Goal: Complete application form

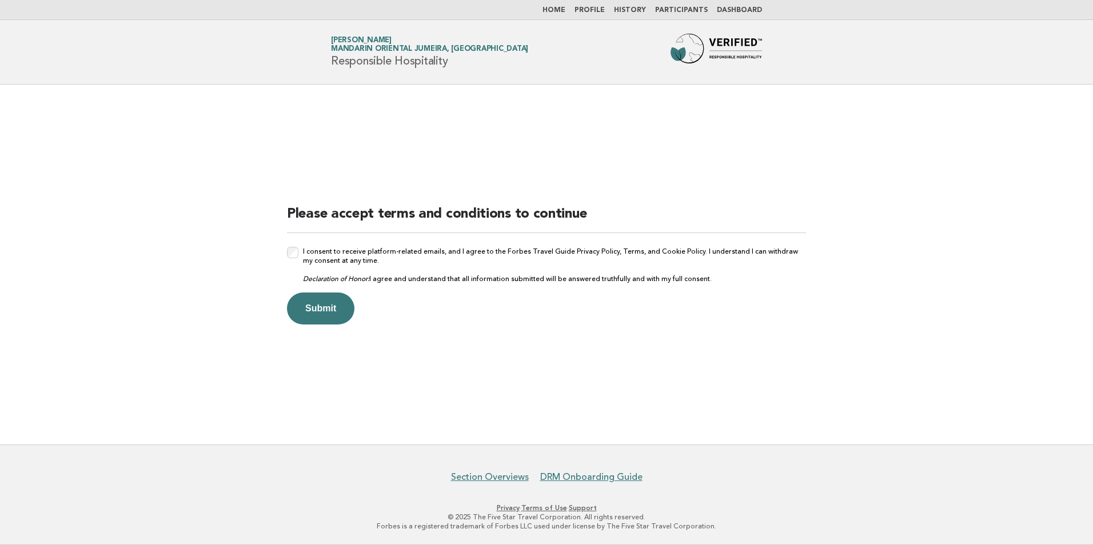
click at [561, 11] on link "Home" at bounding box center [553, 10] width 23 height 7
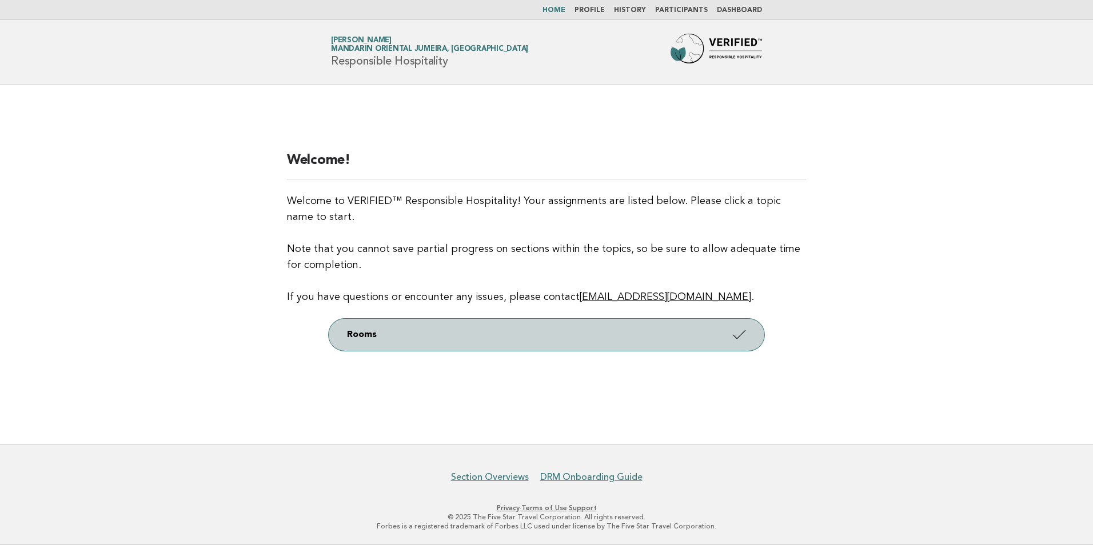
click at [365, 333] on link "Rooms" at bounding box center [547, 335] width 436 height 32
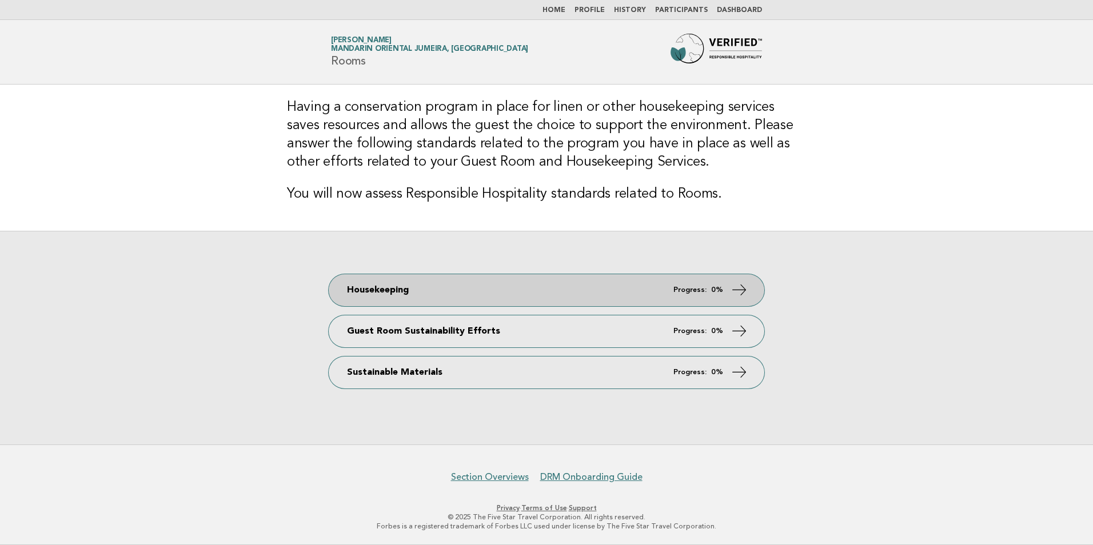
click at [735, 286] on icon at bounding box center [739, 289] width 17 height 17
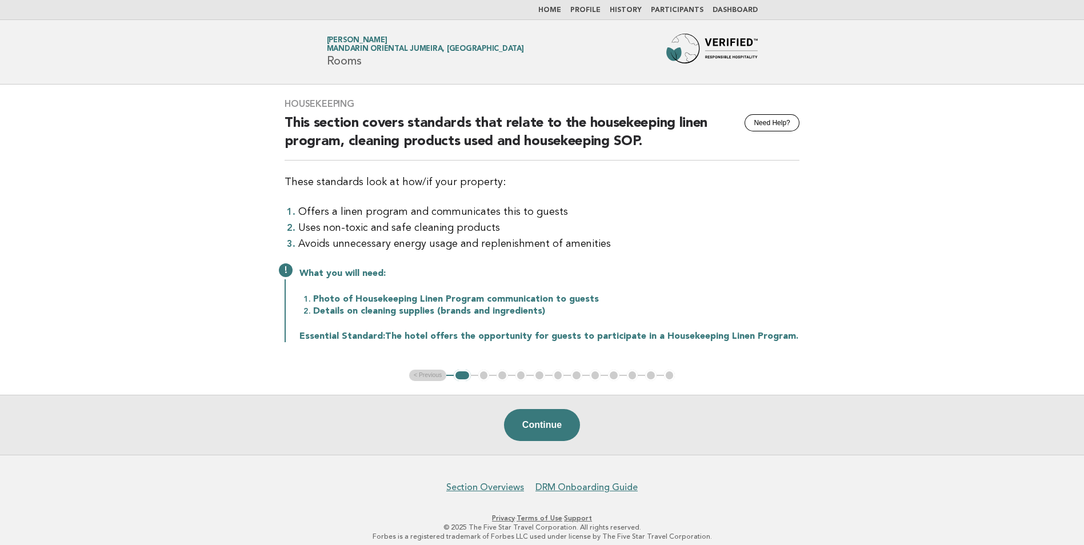
click at [484, 371] on ul "< Previous 1 2 3 4 5 6 7 8 9 10 11 12" at bounding box center [542, 375] width 266 height 11
click at [547, 430] on button "Continue" at bounding box center [542, 425] width 76 height 32
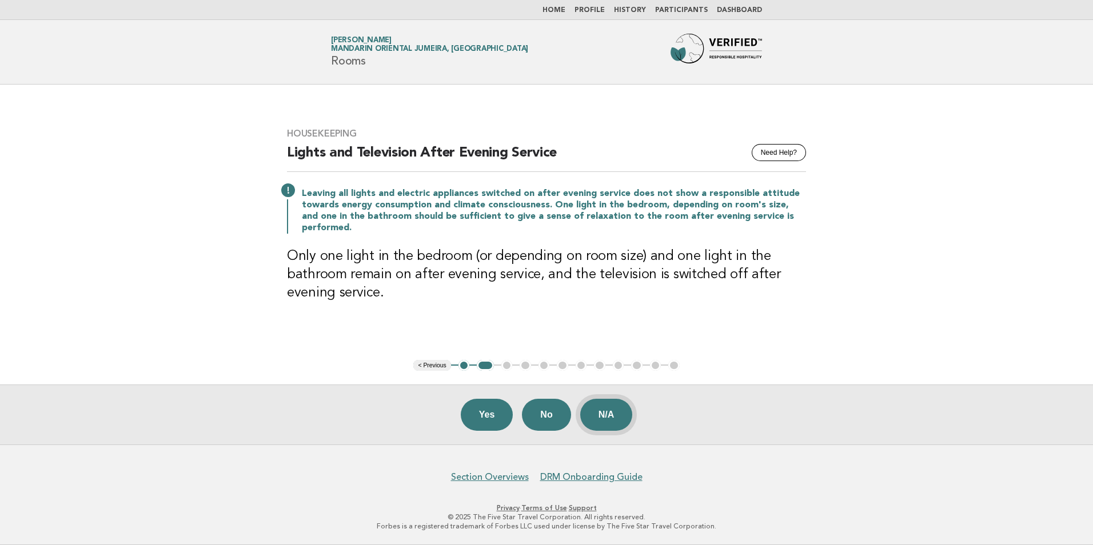
click at [594, 409] on button "N/A" at bounding box center [606, 415] width 53 height 32
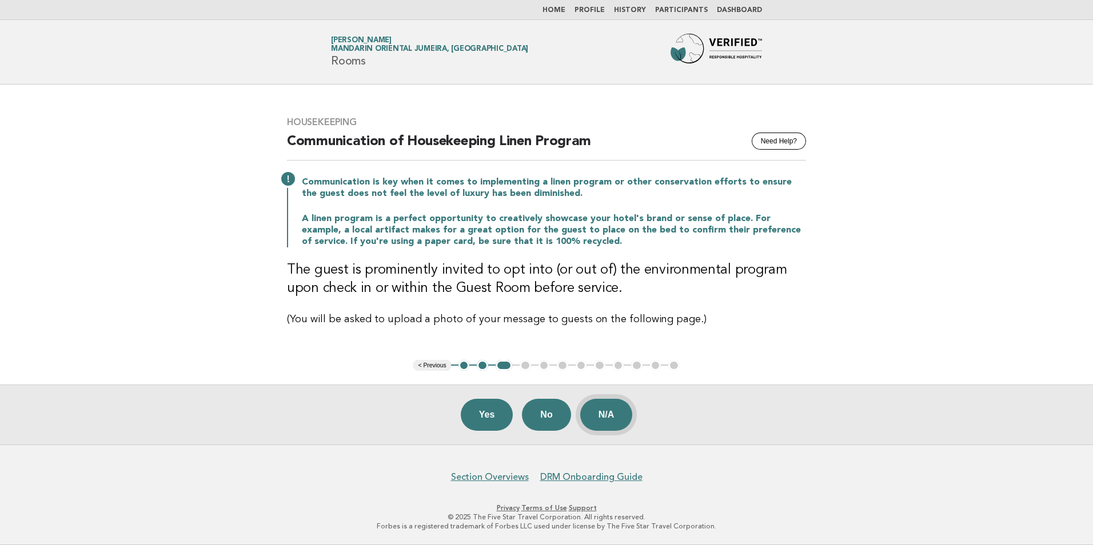
click at [600, 415] on button "N/A" at bounding box center [606, 415] width 53 height 32
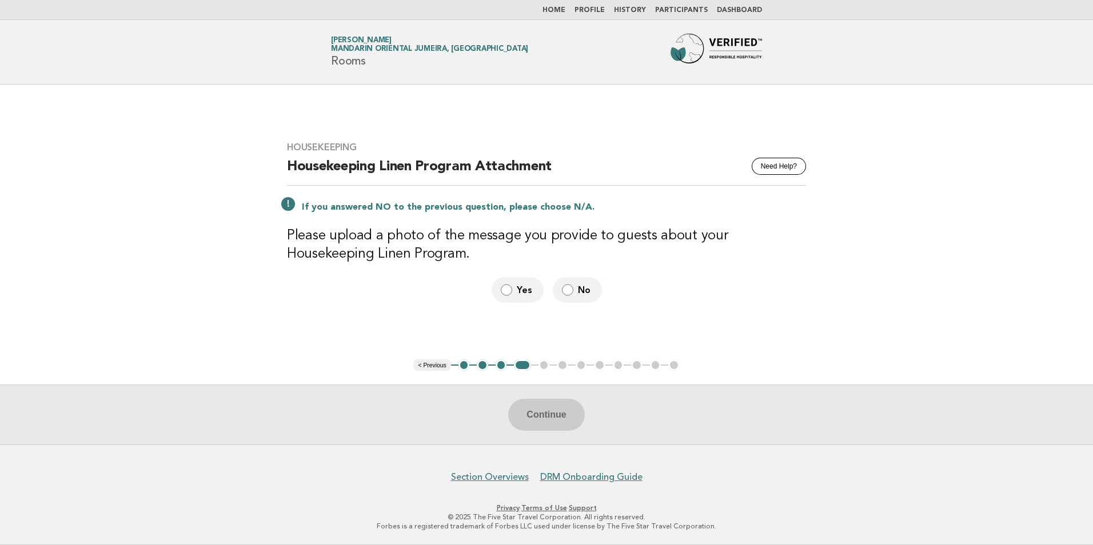
click at [552, 405] on div "Continue" at bounding box center [546, 415] width 1093 height 60
click at [552, 414] on div "Continue" at bounding box center [546, 415] width 1093 height 60
click at [551, 412] on div "Continue" at bounding box center [546, 415] width 1093 height 60
click at [552, 409] on button "Continue" at bounding box center [546, 415] width 76 height 32
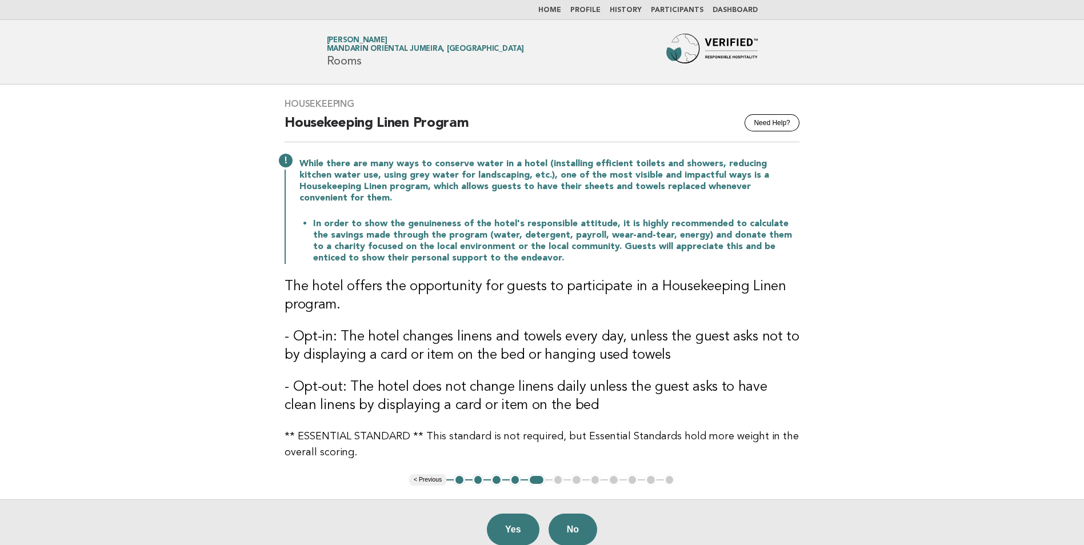
click at [558, 474] on ul "< Previous 1 2 3 4 5 6 7 8 9 10 11 12" at bounding box center [542, 479] width 266 height 11
click at [582, 521] on button "No" at bounding box center [573, 530] width 49 height 32
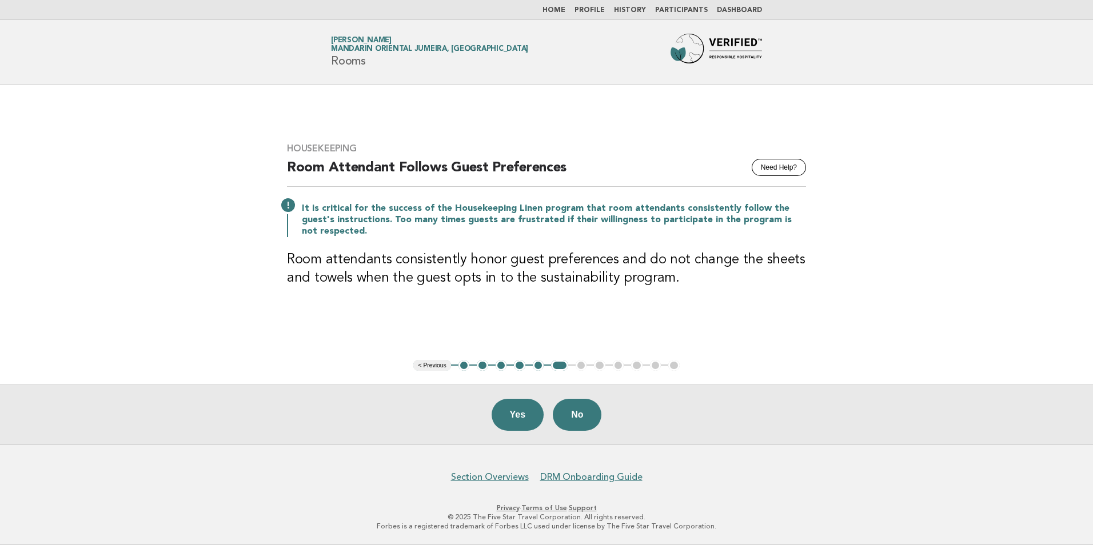
drag, startPoint x: 586, startPoint y: 365, endPoint x: 584, endPoint y: 377, distance: 12.1
click at [586, 364] on ul "< Previous 1 2 3 4 5 6 7 8 9 10 11 12" at bounding box center [546, 365] width 266 height 11
click at [521, 418] on button "Yes" at bounding box center [518, 415] width 53 height 32
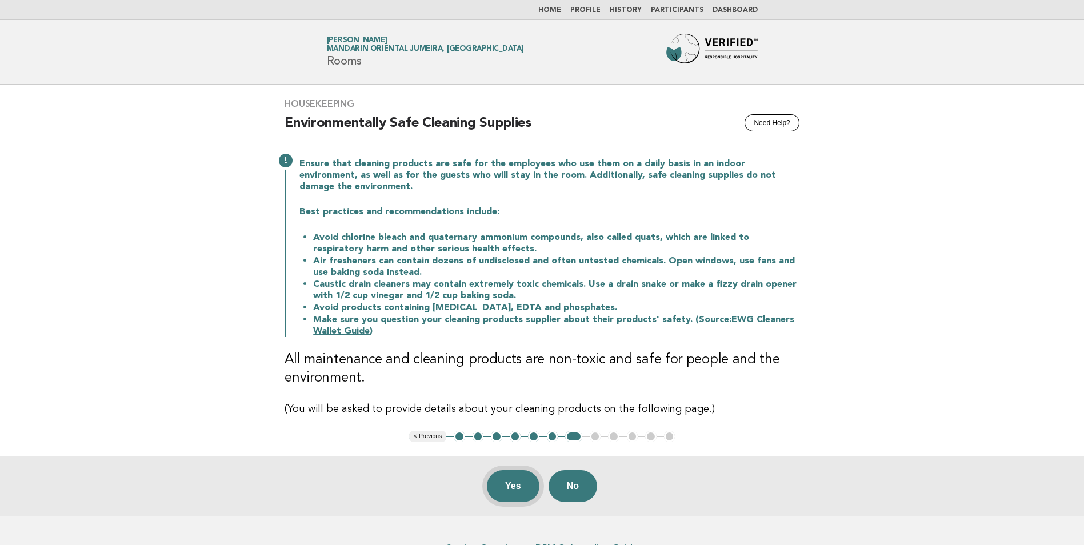
click at [521, 484] on button "Yes" at bounding box center [513, 486] width 53 height 32
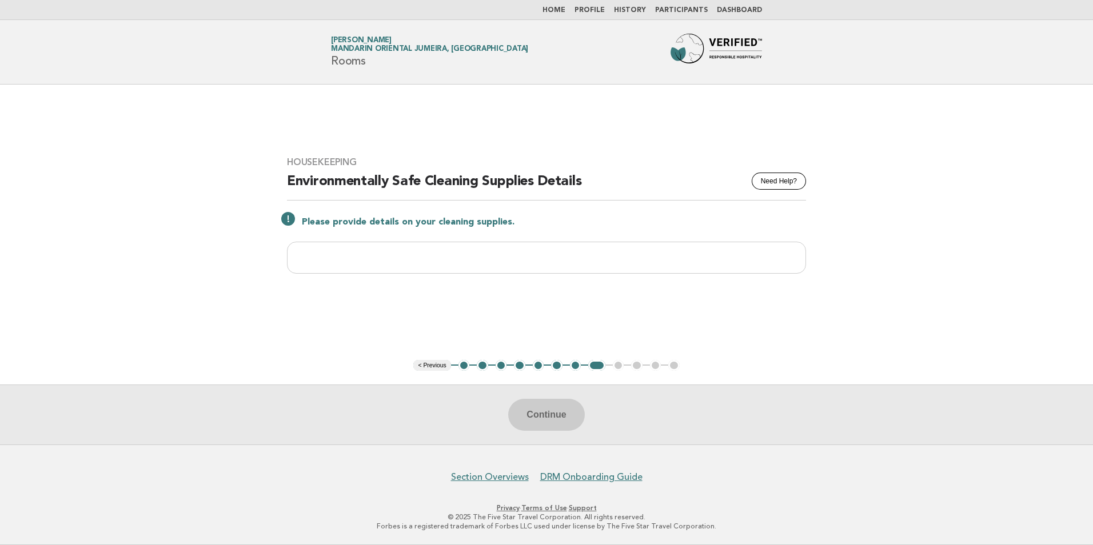
click at [616, 366] on ul "< Previous 1 2 3 4 5 6 7 8 9 10 11 12" at bounding box center [546, 365] width 266 height 11
click at [481, 259] on input "text" at bounding box center [546, 258] width 519 height 32
type input "***"
click at [546, 411] on button "Continue" at bounding box center [546, 415] width 76 height 32
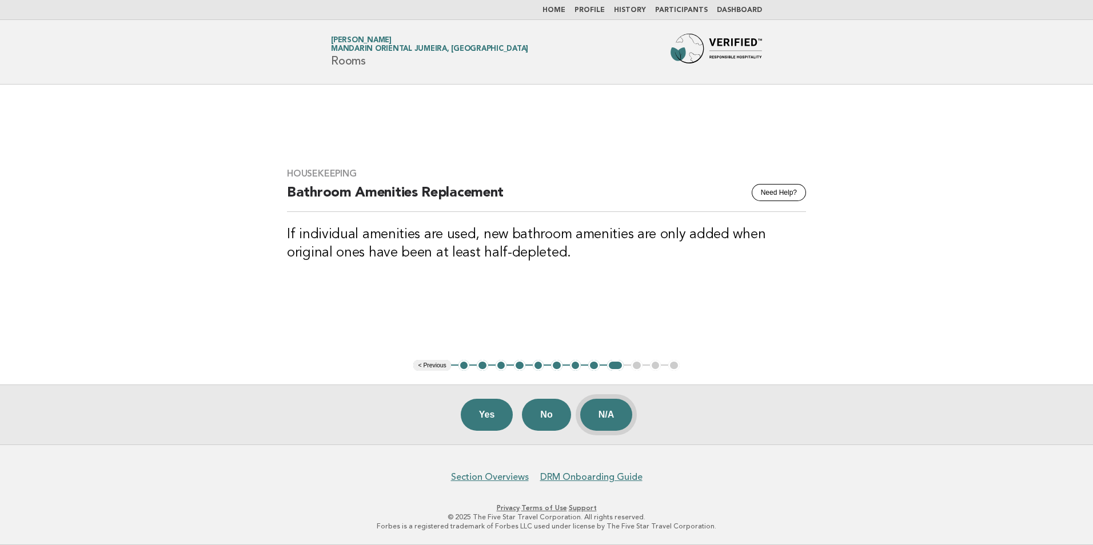
click at [601, 413] on button "N/A" at bounding box center [606, 415] width 53 height 32
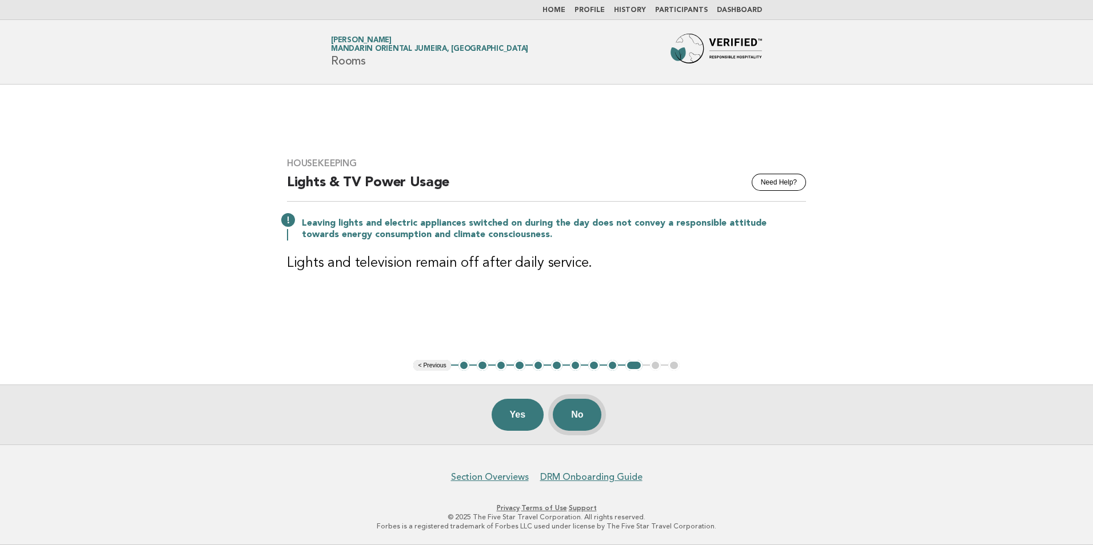
click at [570, 416] on button "No" at bounding box center [577, 415] width 49 height 32
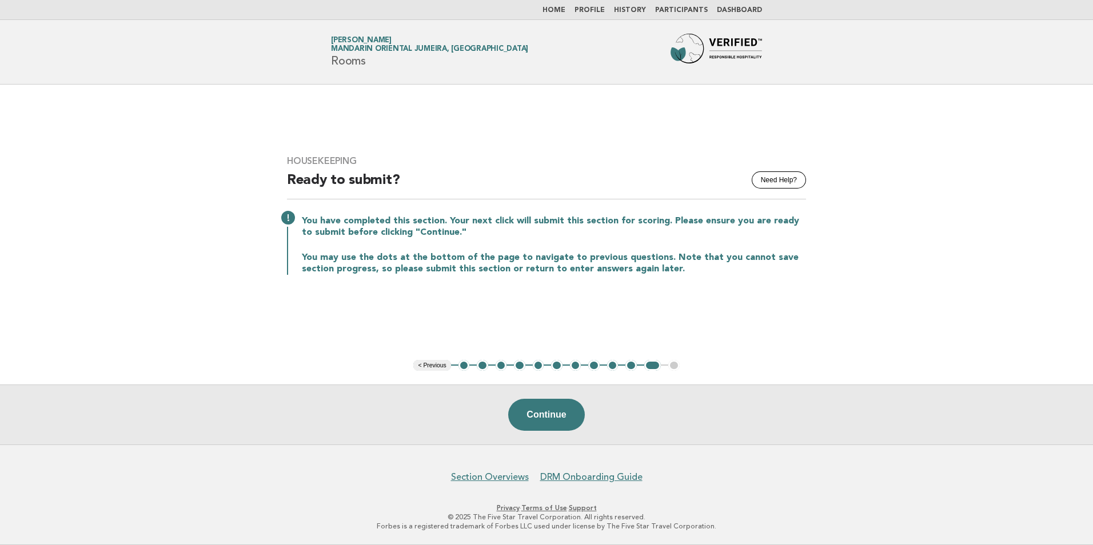
click at [432, 366] on button "< Previous" at bounding box center [431, 365] width 37 height 11
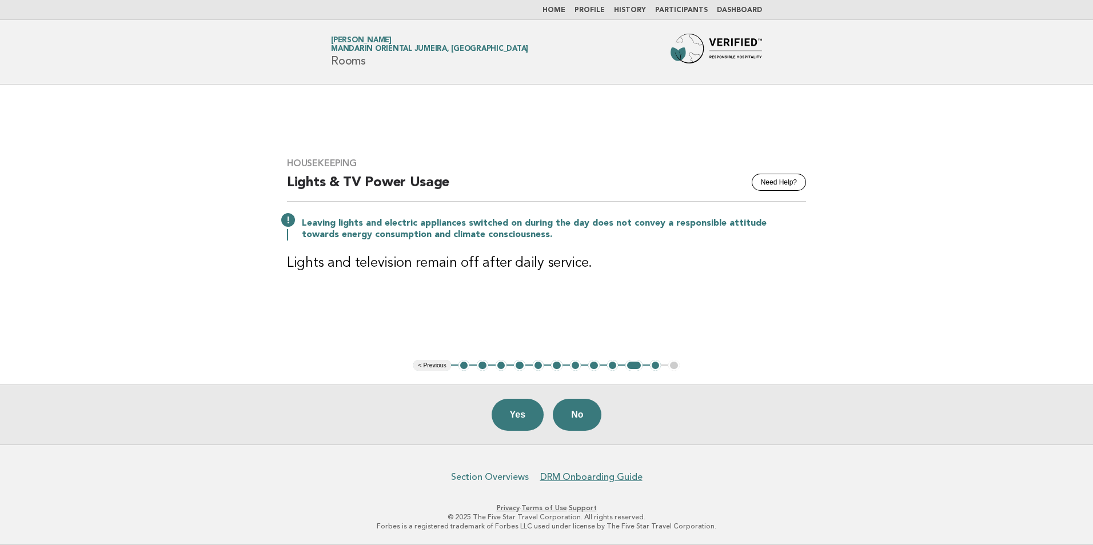
click at [490, 478] on link "Section Overviews" at bounding box center [490, 477] width 78 height 11
click at [563, 476] on link "DRM Onboarding Guide" at bounding box center [591, 477] width 102 height 11
